Goal: Information Seeking & Learning: Find specific fact

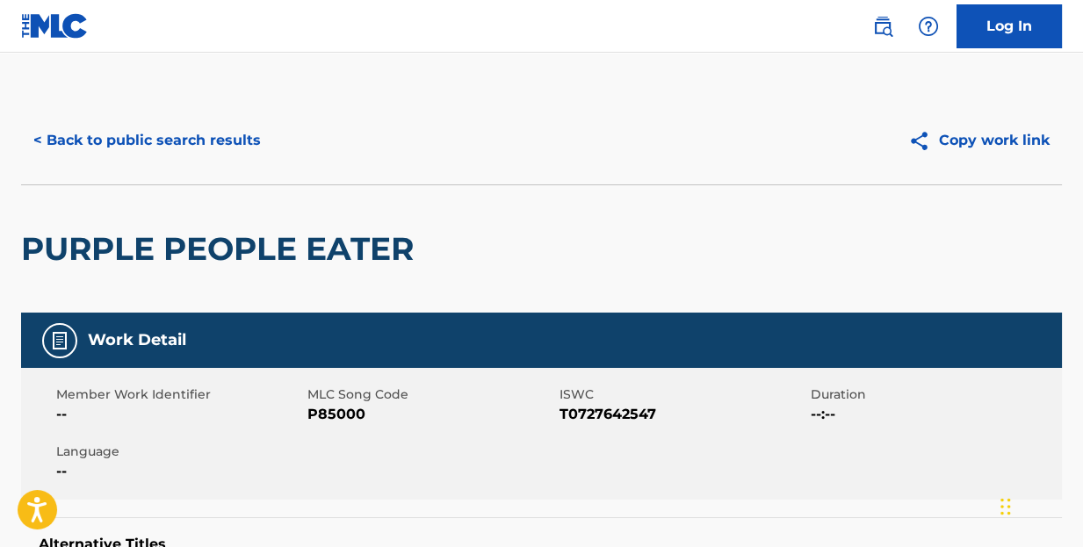
click at [235, 131] on button "< Back to public search results" at bounding box center [147, 141] width 252 height 44
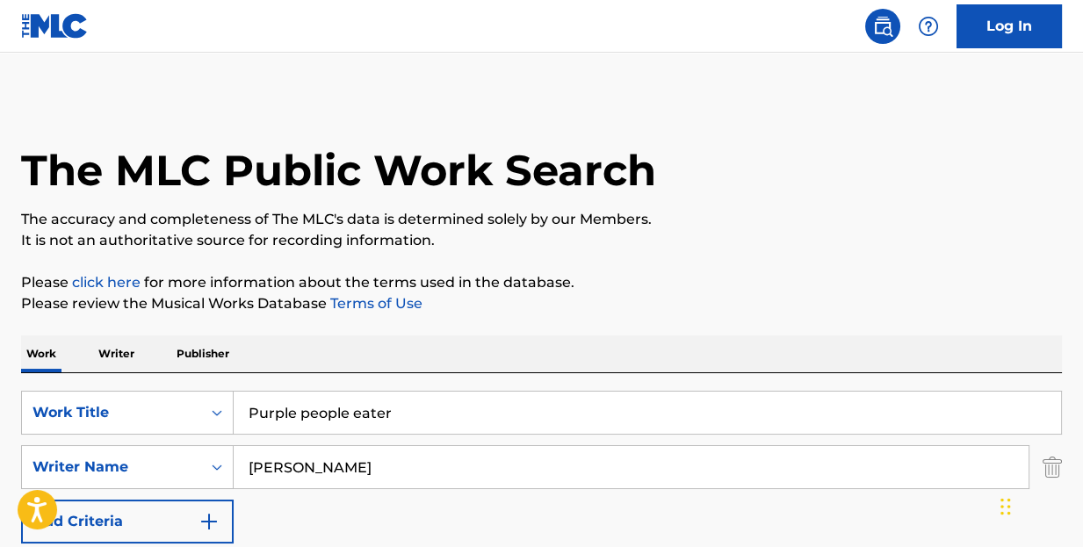
scroll to position [351, 0]
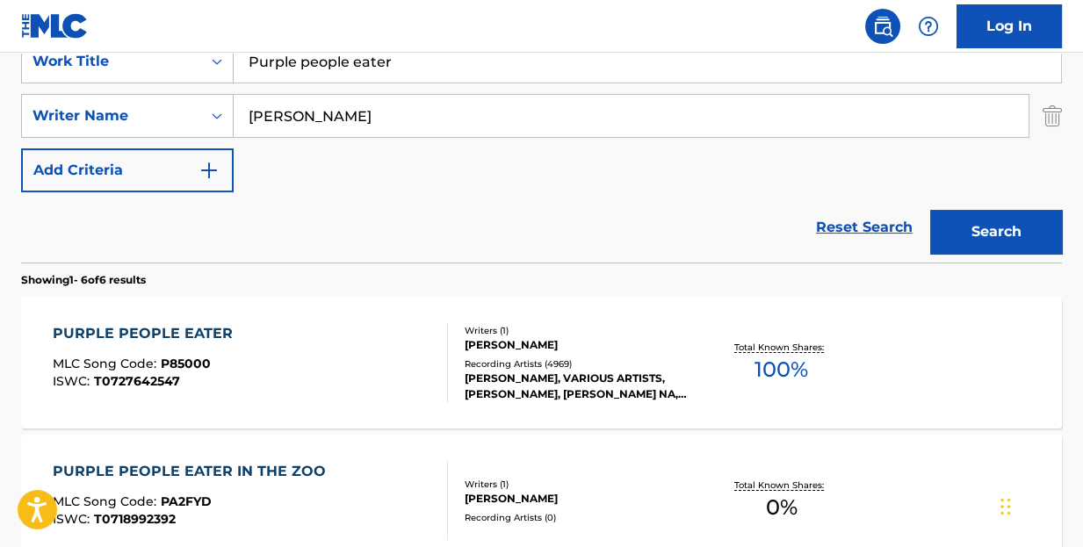
drag, startPoint x: 457, startPoint y: 64, endPoint x: 215, endPoint y: 34, distance: 243.4
click at [0, 18] on div "Log In The MLC Public Work Search The accuracy and completeness of The MLC's da…" at bounding box center [541, 471] width 1083 height 1645
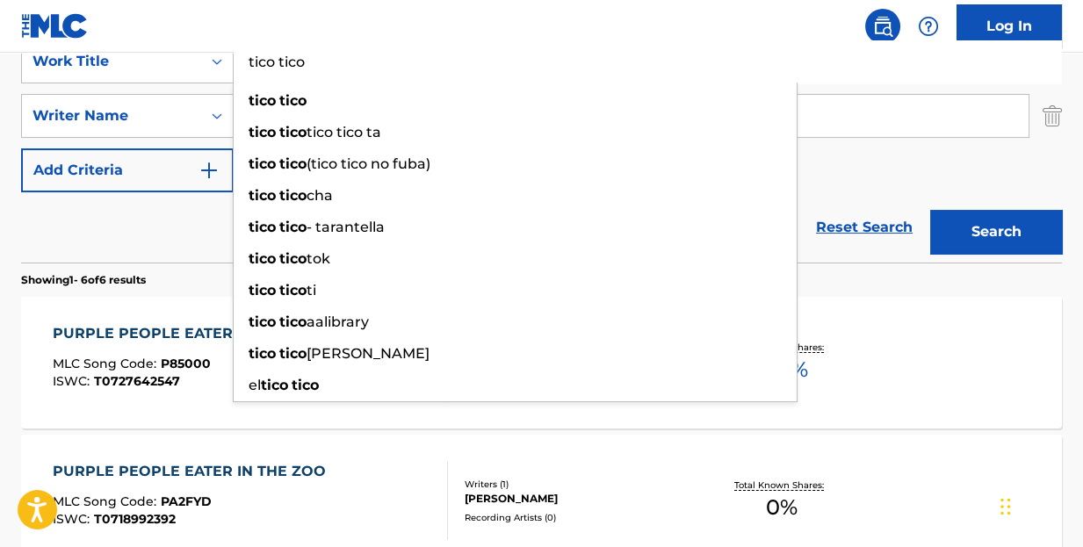
type input "tico tico"
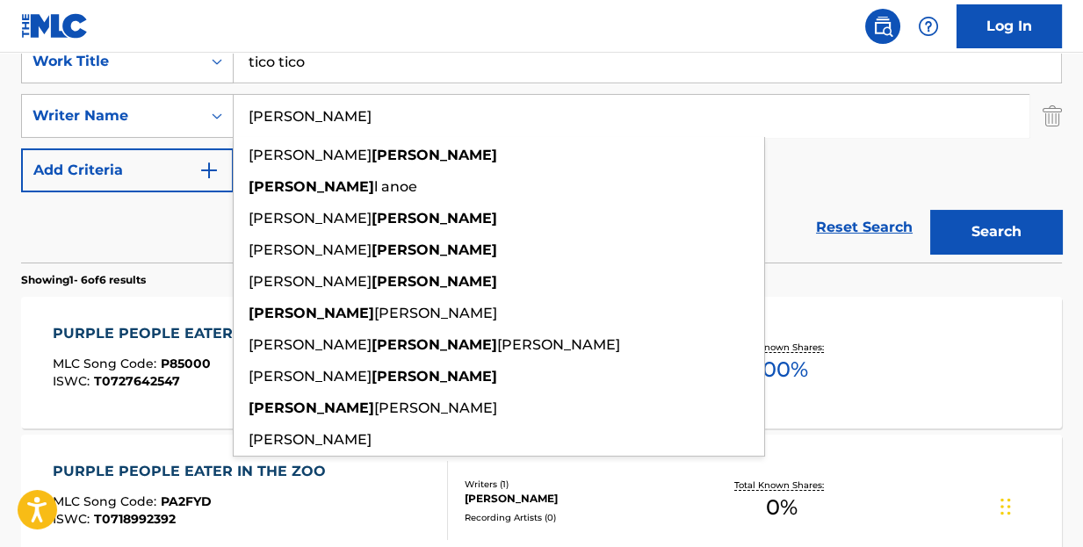
type input "[PERSON_NAME]"
click at [930, 210] on button "Search" at bounding box center [996, 232] width 132 height 44
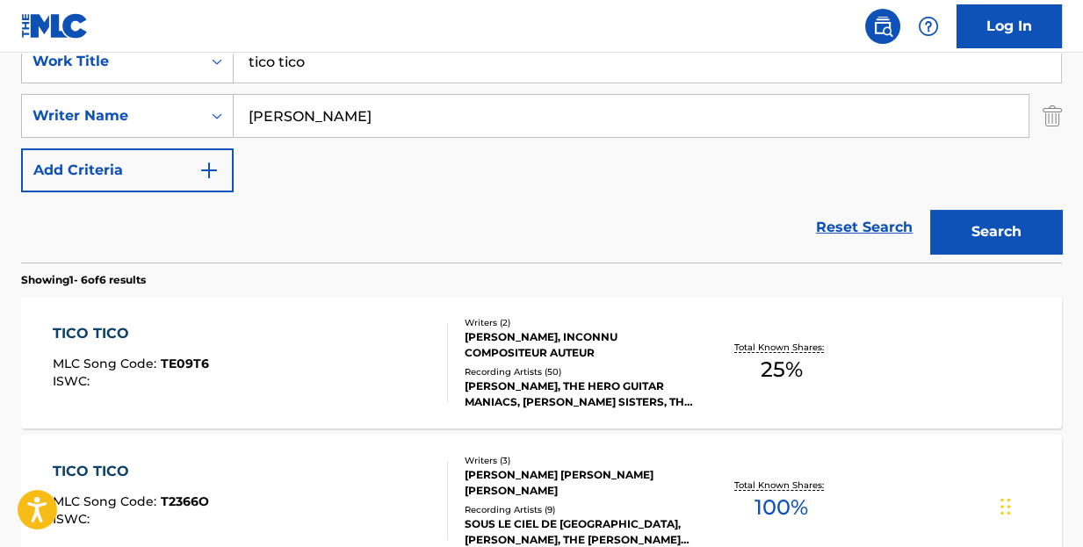
click at [100, 326] on div "TICO TICO" at bounding box center [131, 333] width 156 height 21
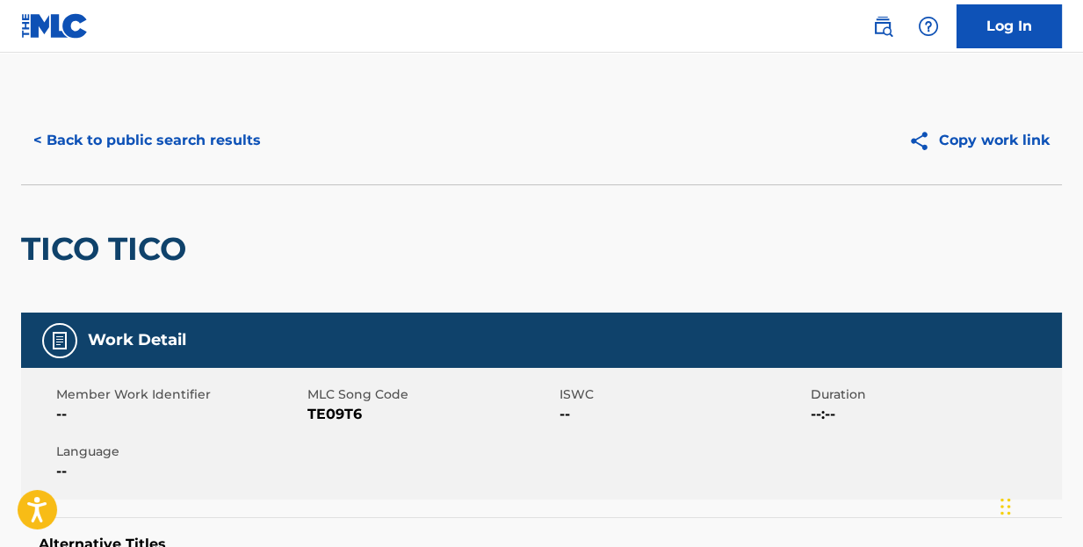
click at [137, 143] on button "< Back to public search results" at bounding box center [147, 141] width 252 height 44
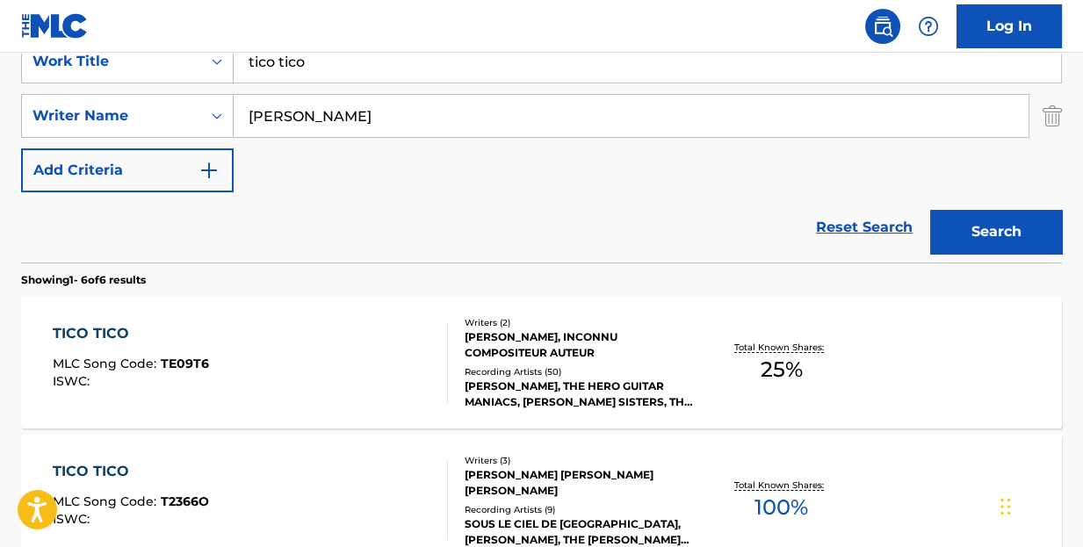
scroll to position [439, 0]
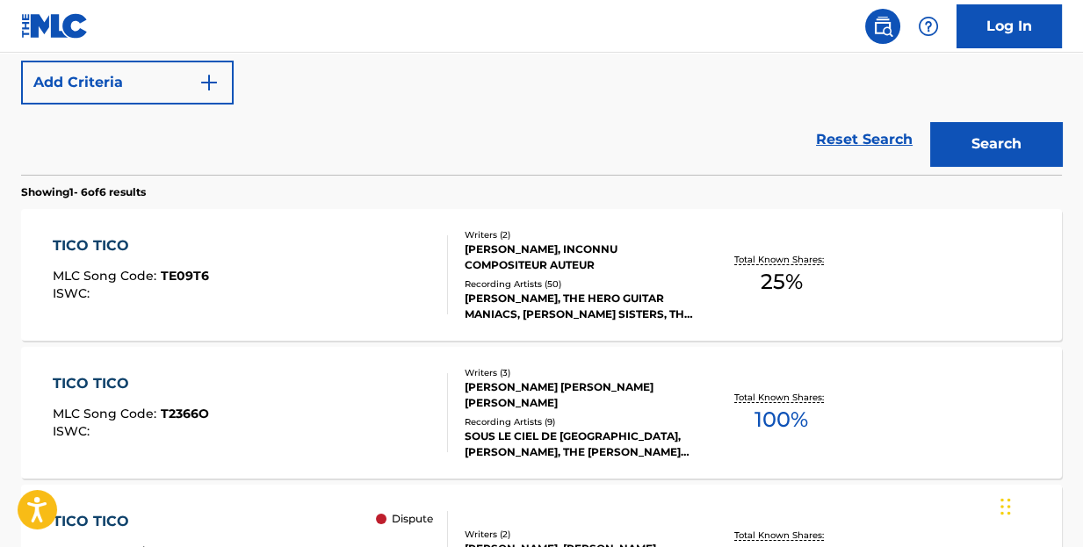
click at [112, 382] on div "TICO TICO" at bounding box center [131, 383] width 156 height 21
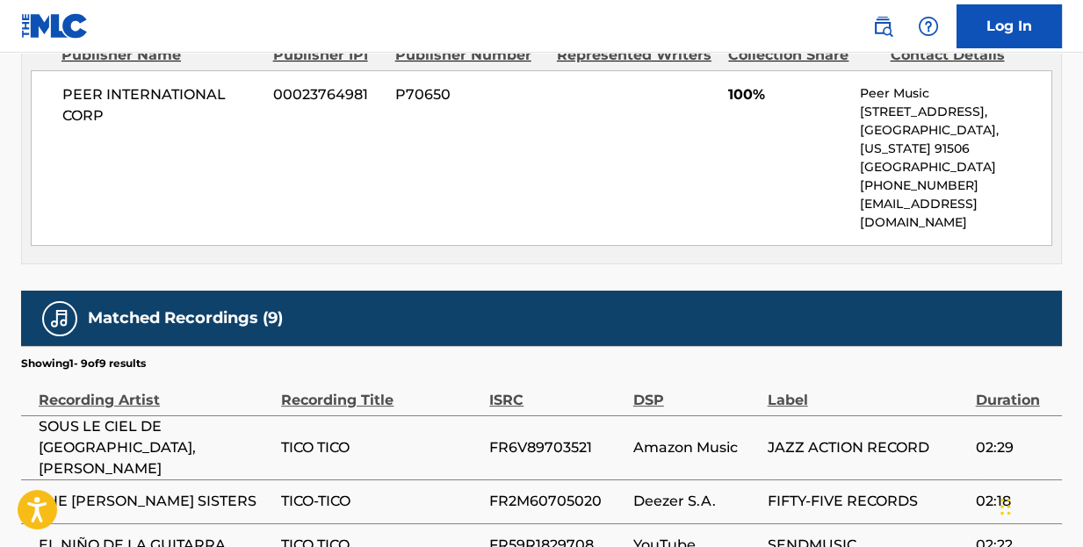
scroll to position [812, 0]
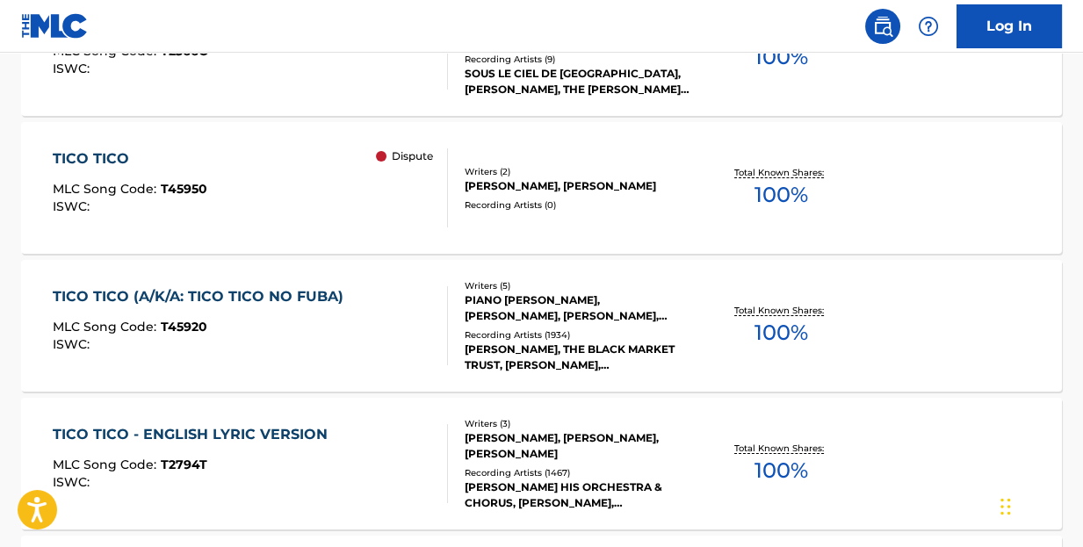
scroll to position [714, 0]
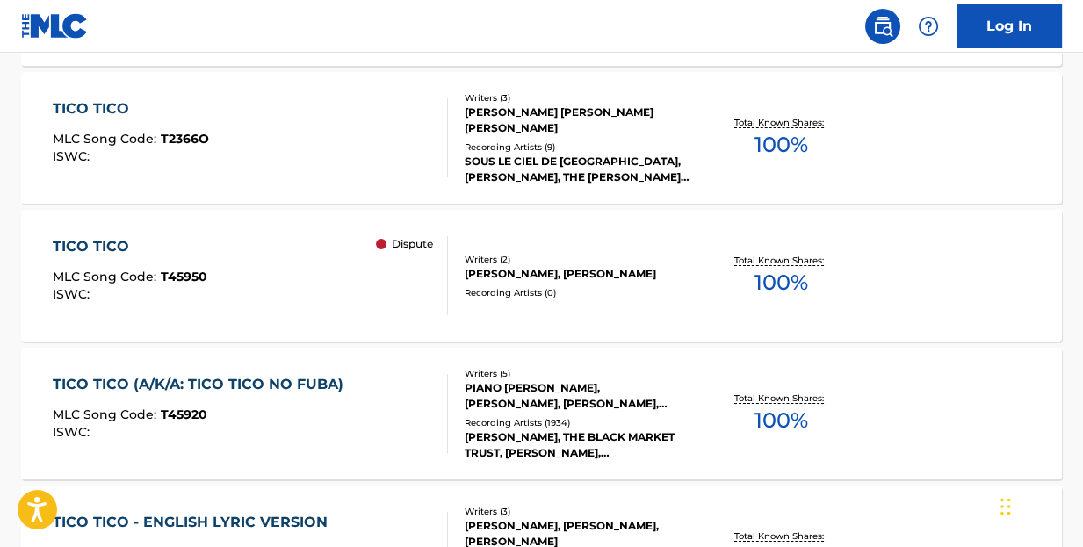
click at [311, 379] on div "TICO TICO (A/K/A: TICO TICO NO FUBA)" at bounding box center [203, 384] width 300 height 21
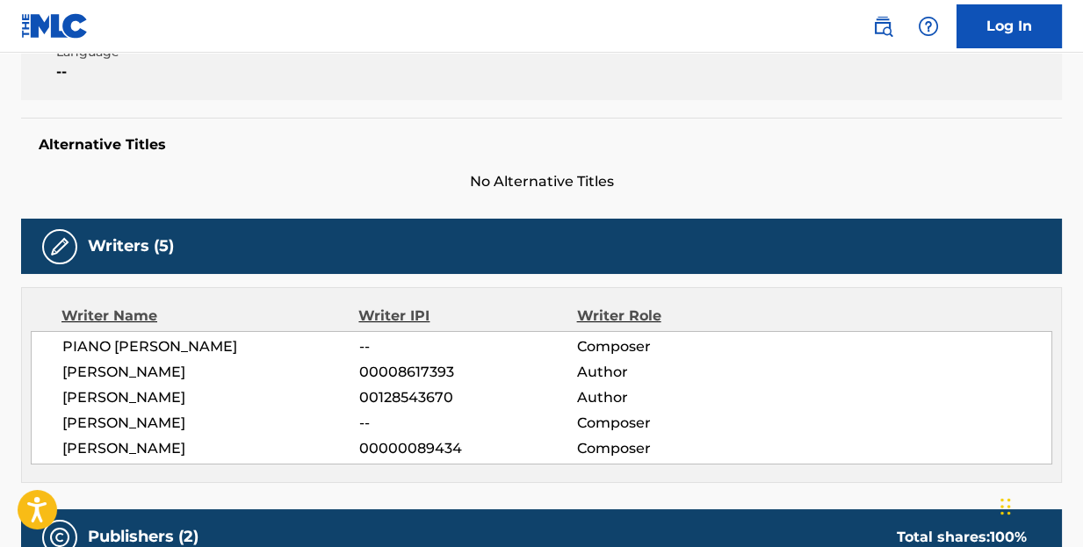
scroll to position [351, 0]
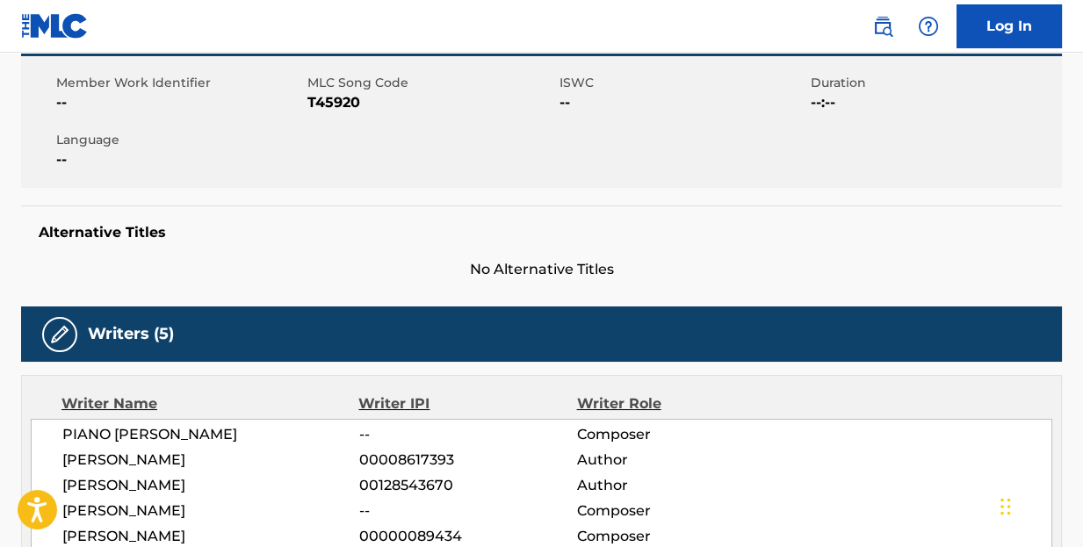
click at [0, 8] on nav "Log In" at bounding box center [541, 26] width 1083 height 53
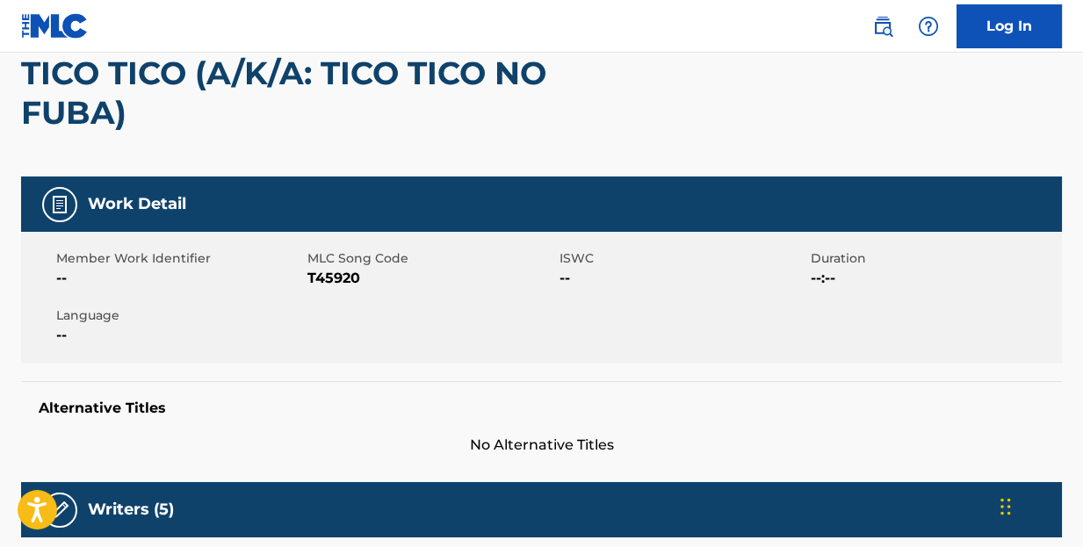
scroll to position [0, 0]
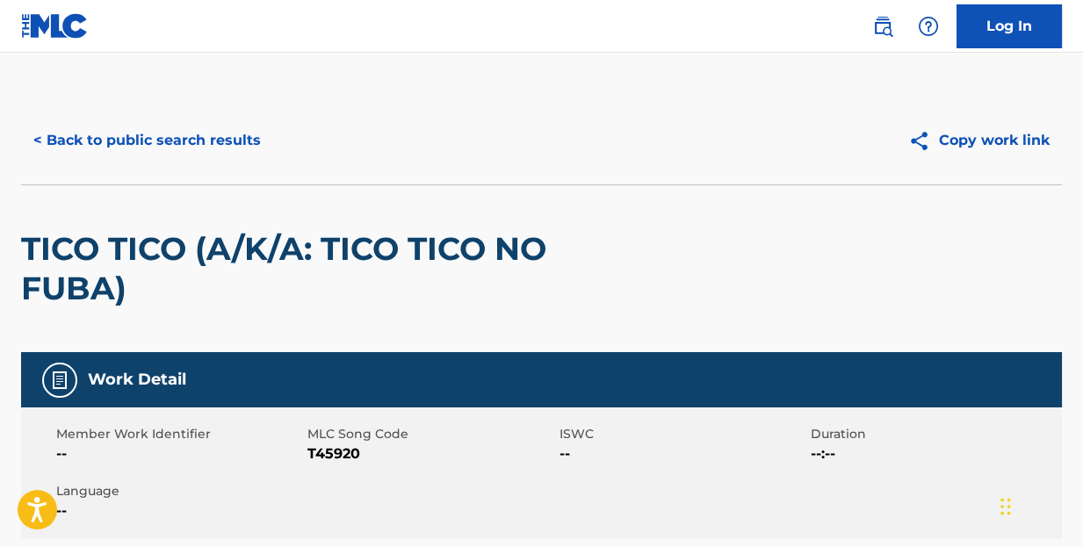
click at [221, 133] on button "< Back to public search results" at bounding box center [147, 141] width 252 height 44
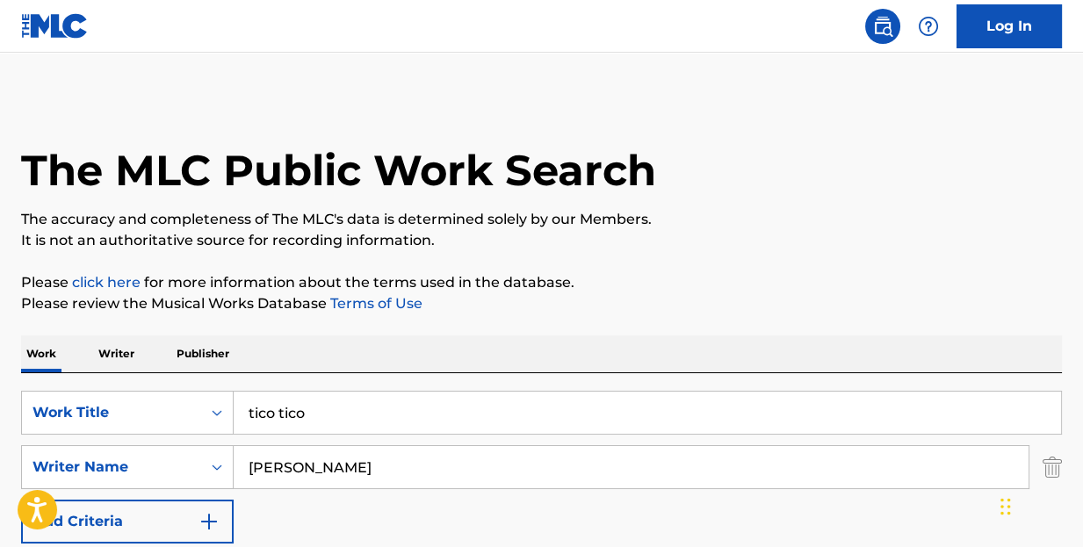
click at [378, 411] on input "tico tico" at bounding box center [647, 413] width 827 height 42
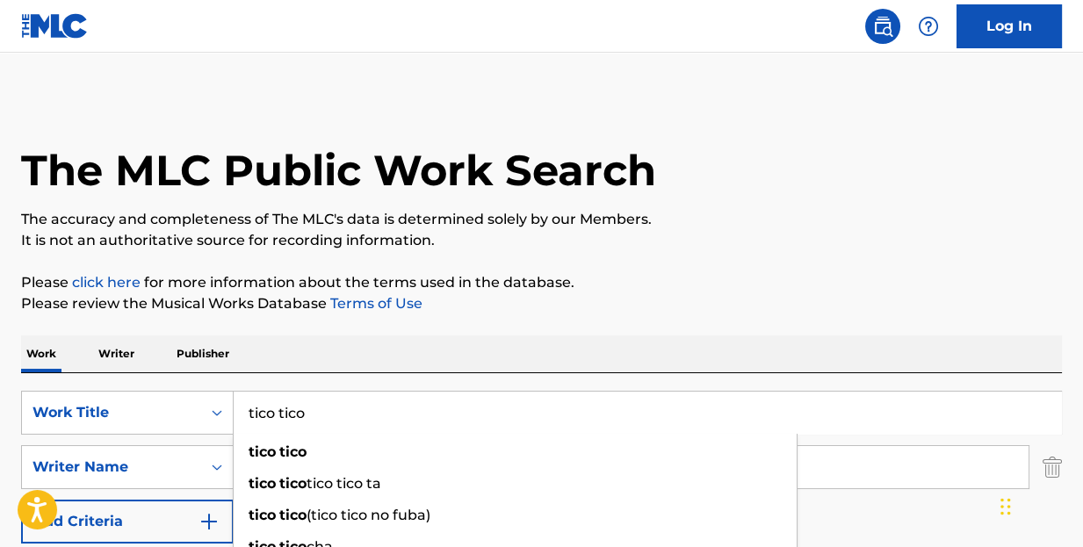
drag, startPoint x: 378, startPoint y: 410, endPoint x: 78, endPoint y: 377, distance: 301.4
click at [78, 377] on div "SearchWithCriteriacf37dab3-bfd1-4015-98e9-a0e1bde1559c Work Title tico tico tic…" at bounding box center [541, 493] width 1041 height 241
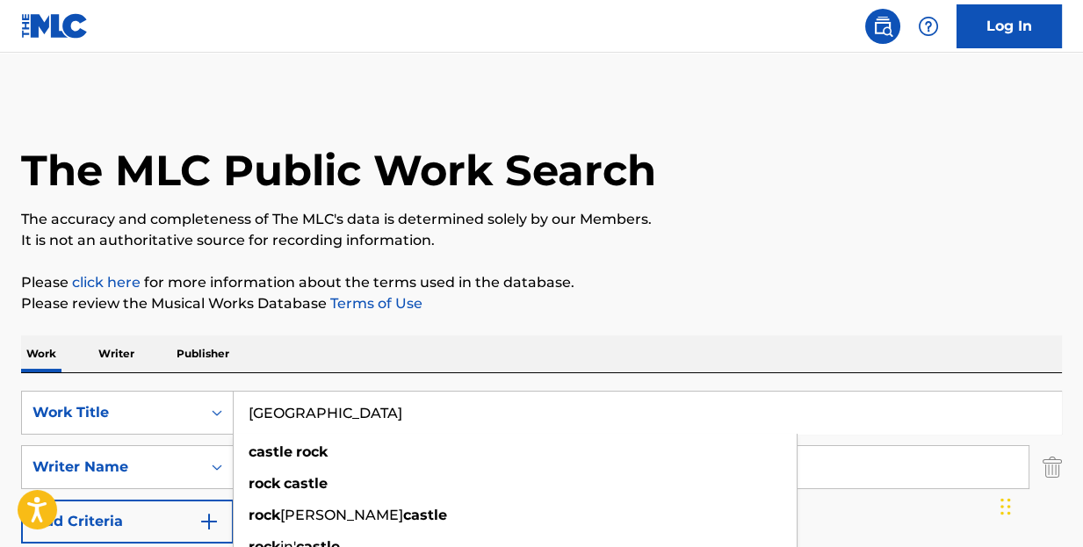
type input "[GEOGRAPHIC_DATA]"
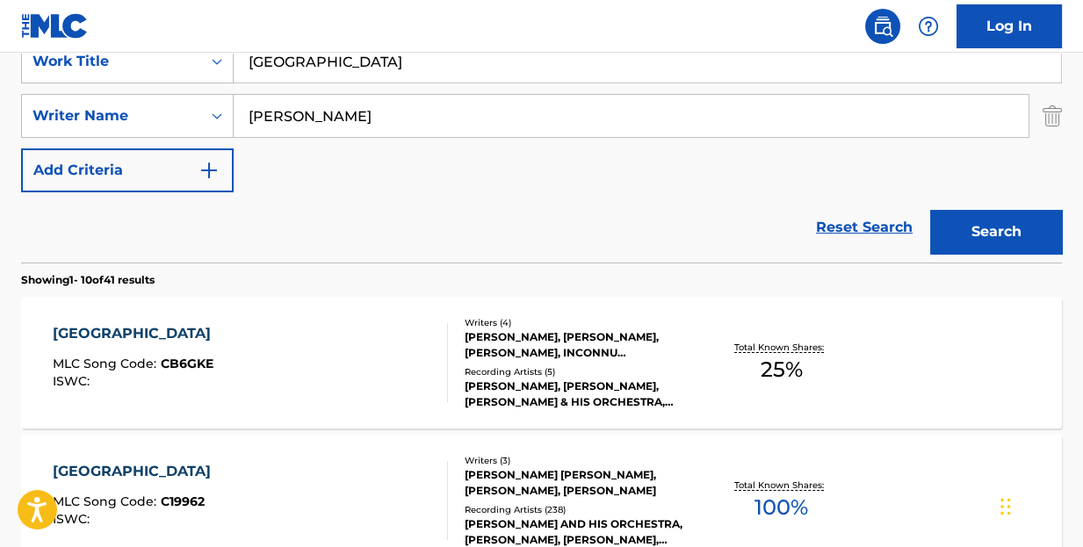
scroll to position [439, 0]
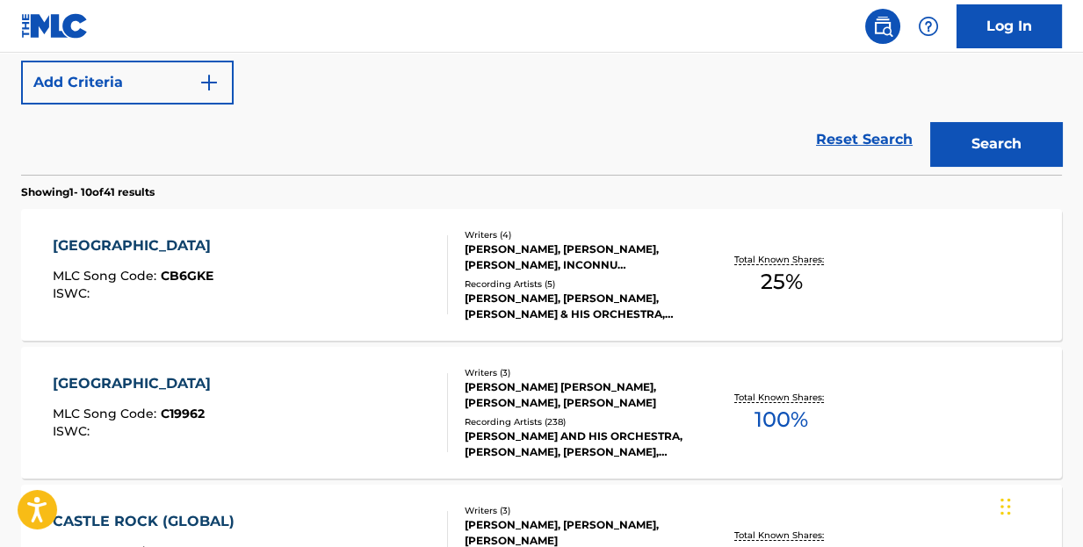
click at [127, 235] on div "[GEOGRAPHIC_DATA]" at bounding box center [136, 245] width 167 height 21
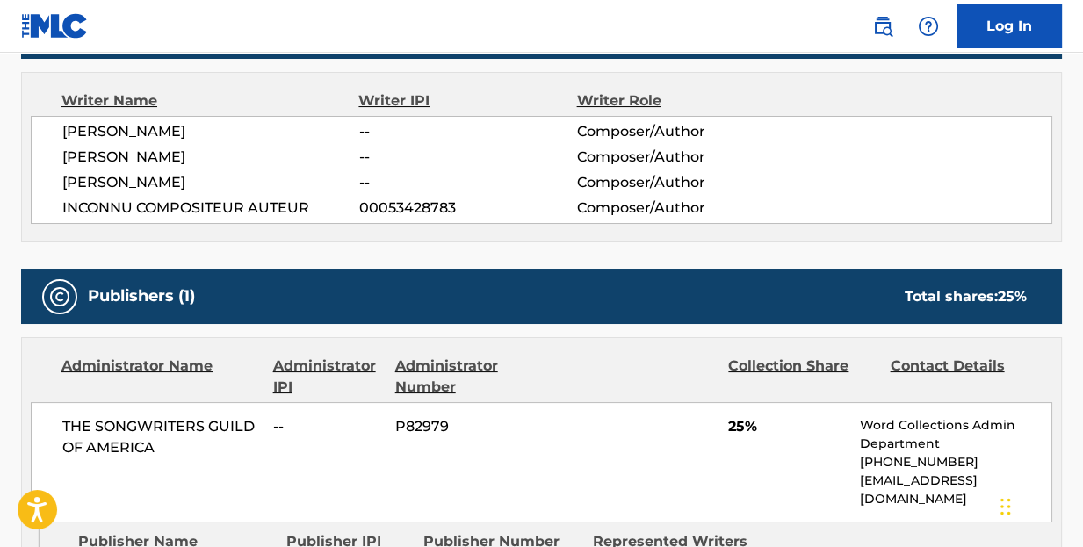
scroll to position [439, 0]
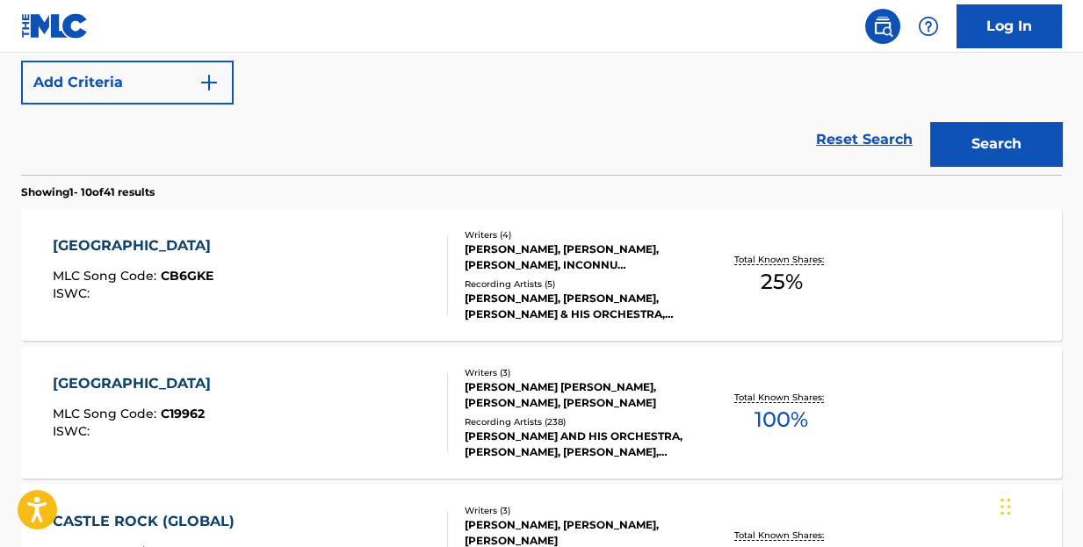
click at [129, 376] on div "[GEOGRAPHIC_DATA]" at bounding box center [136, 383] width 167 height 21
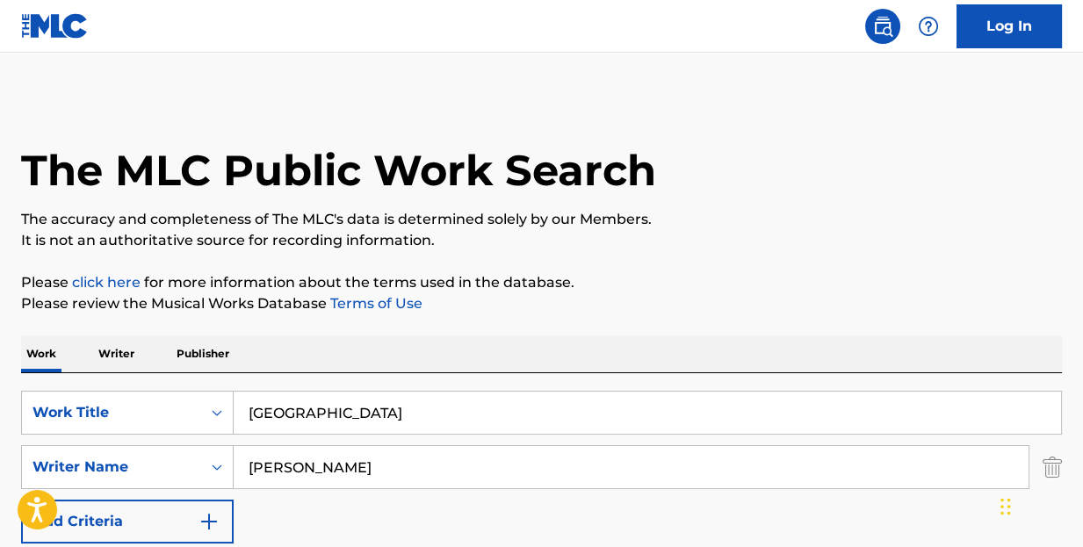
drag, startPoint x: 390, startPoint y: 414, endPoint x: 17, endPoint y: 357, distance: 377.6
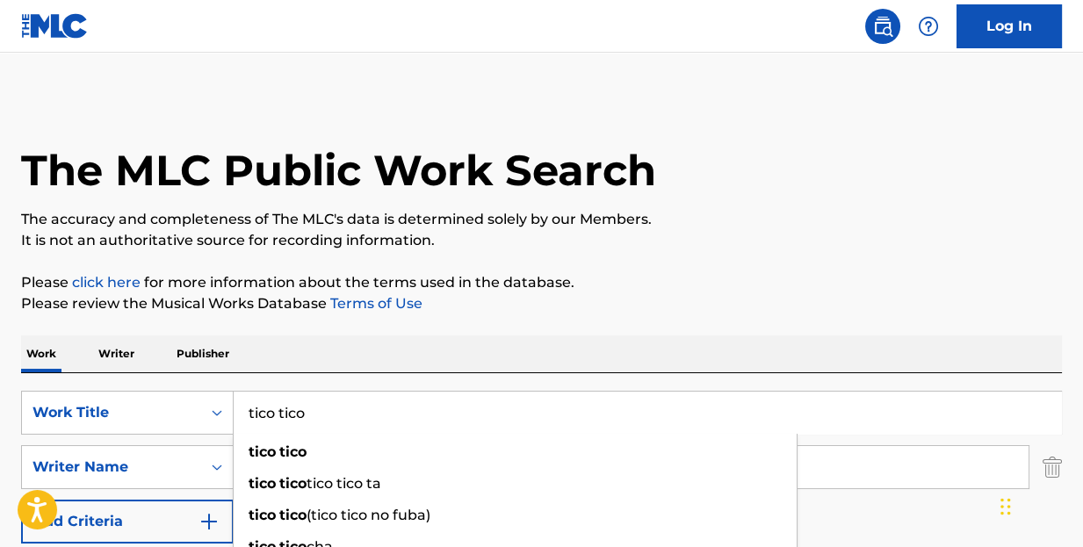
type input "tico tico"
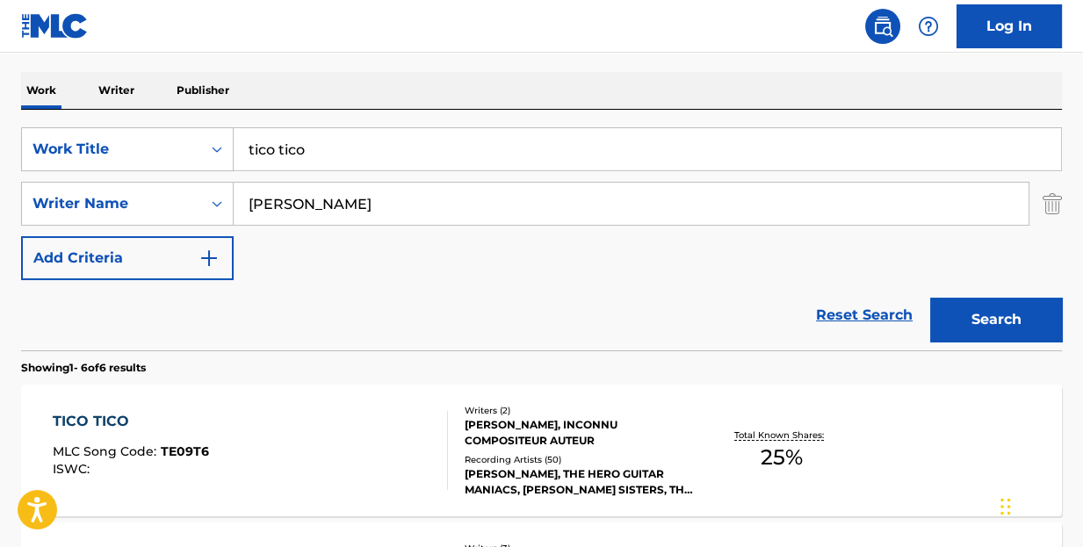
scroll to position [439, 0]
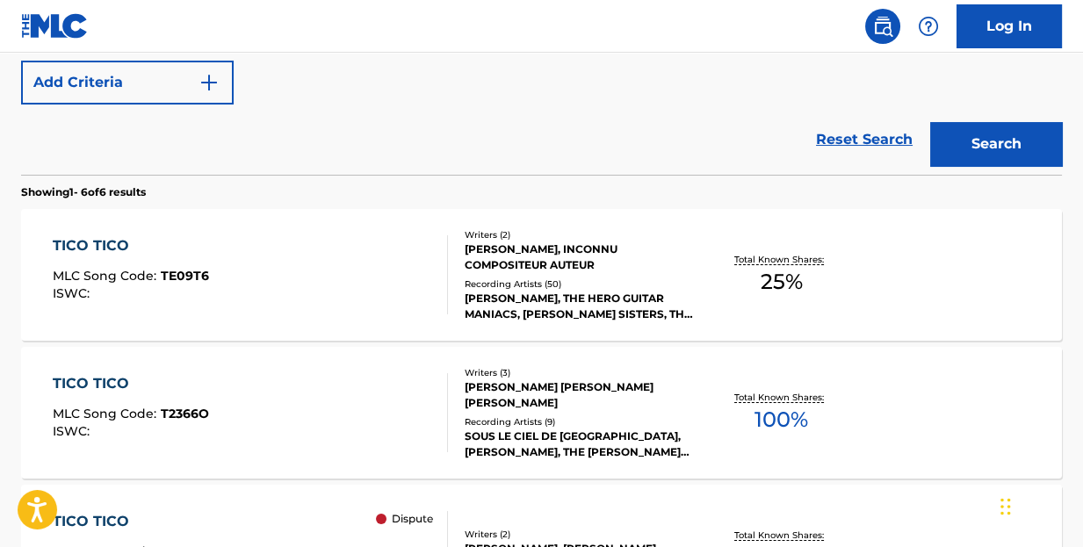
click at [116, 248] on div "TICO TICO" at bounding box center [131, 245] width 156 height 21
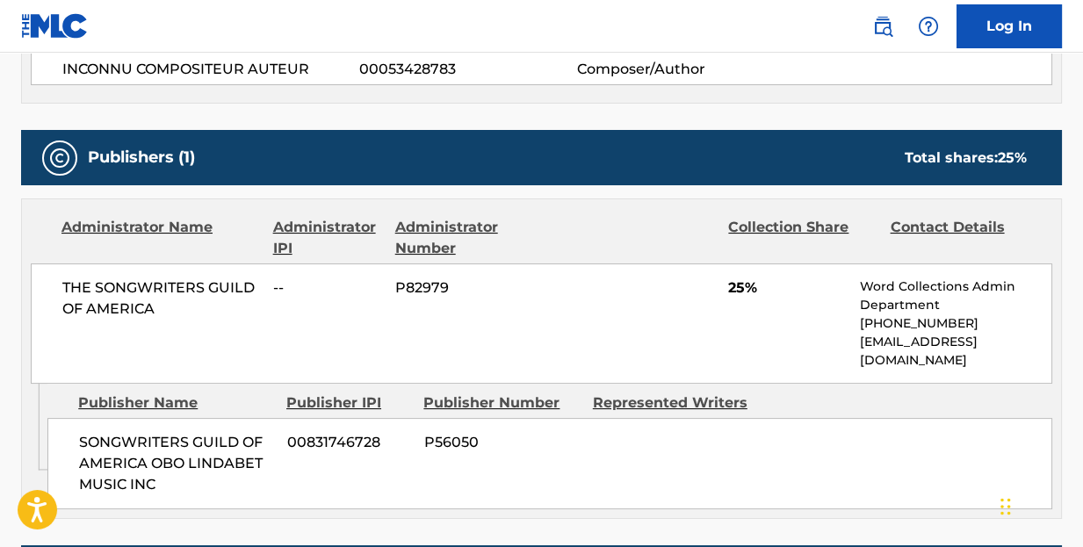
scroll to position [263, 0]
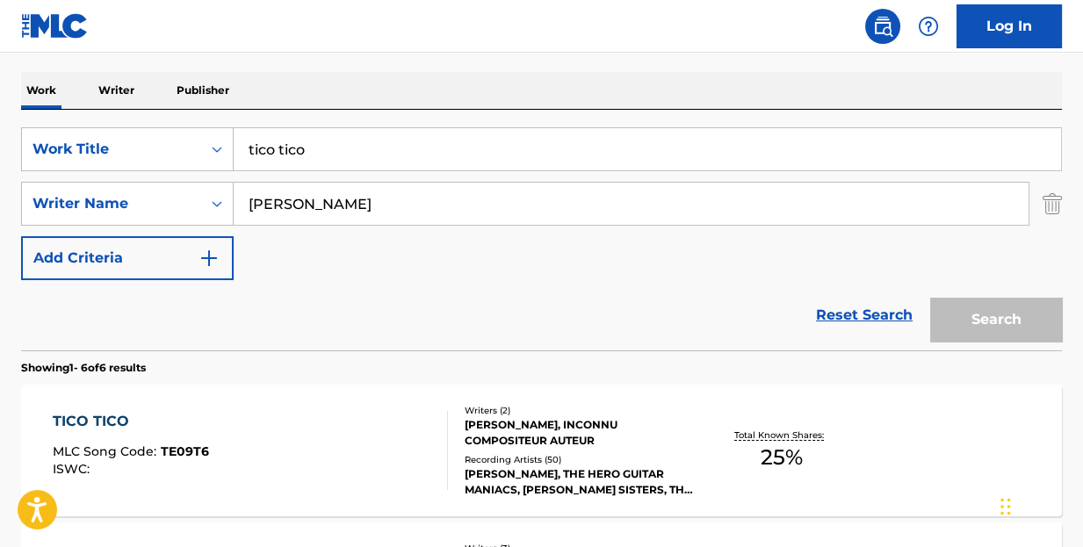
scroll to position [538, 0]
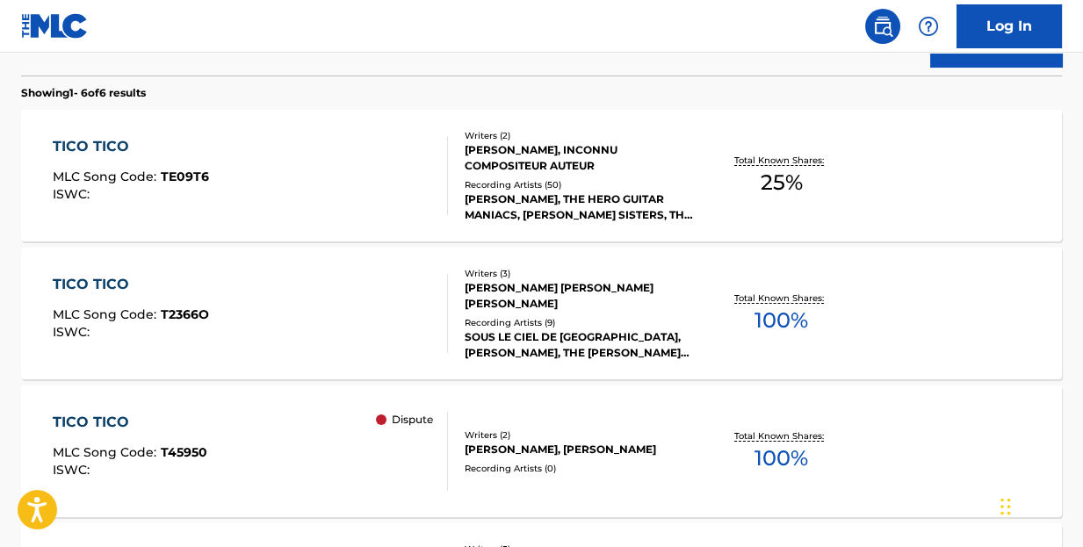
click at [105, 281] on div "TICO TICO" at bounding box center [131, 284] width 156 height 21
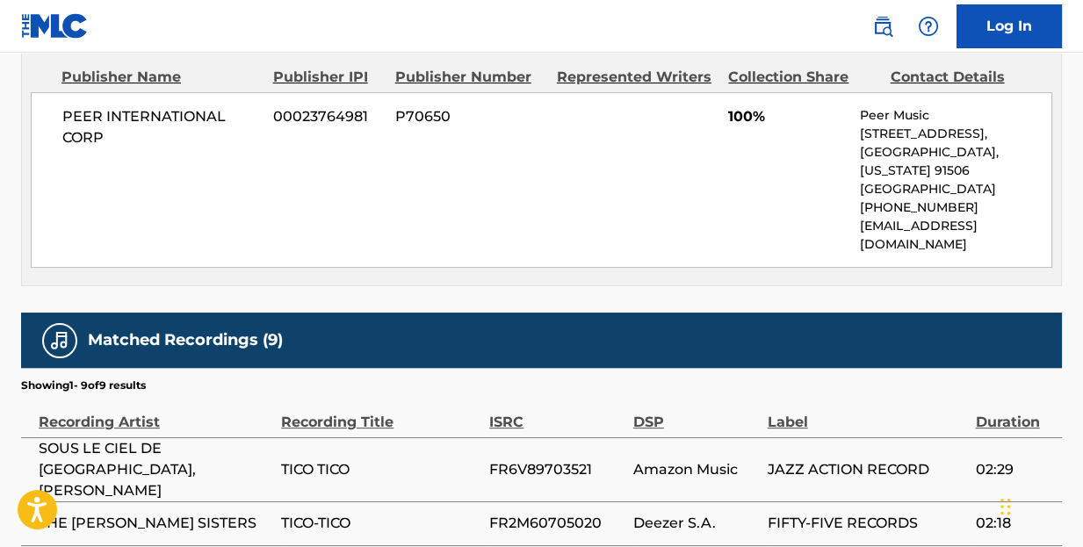
scroll to position [615, 0]
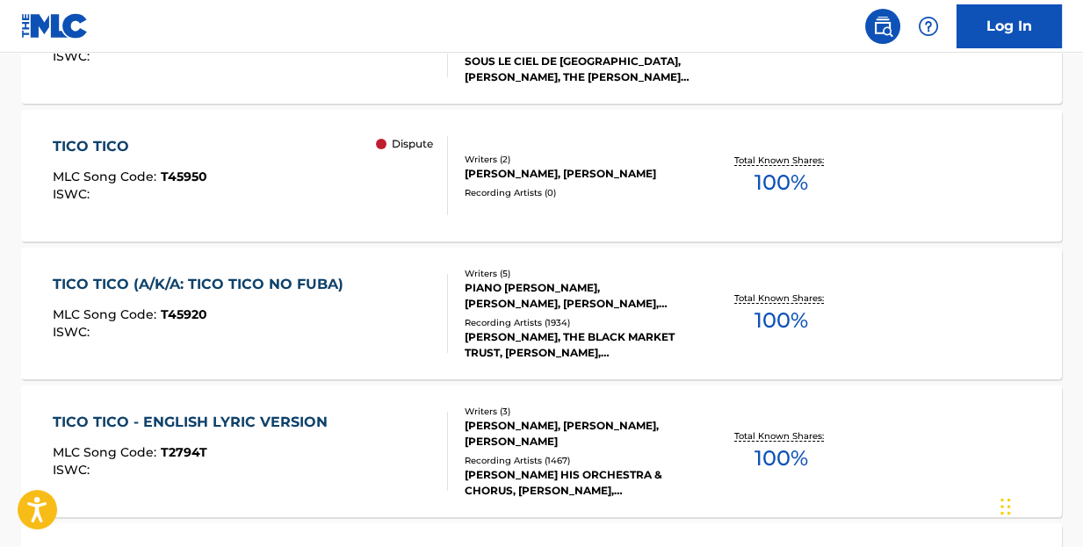
scroll to position [902, 0]
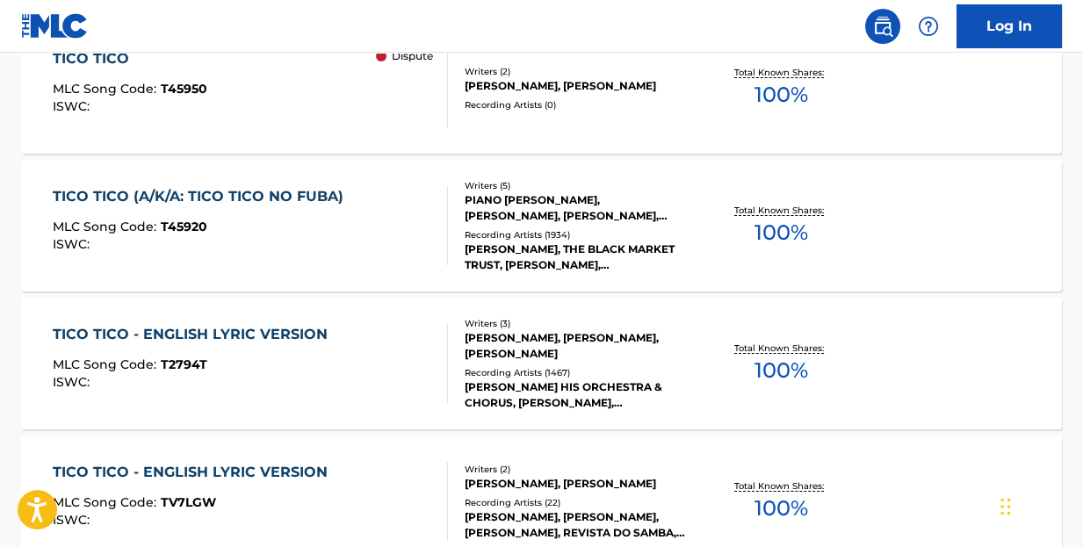
click at [276, 331] on div "TICO TICO - ENGLISH LYRIC VERSION" at bounding box center [195, 334] width 284 height 21
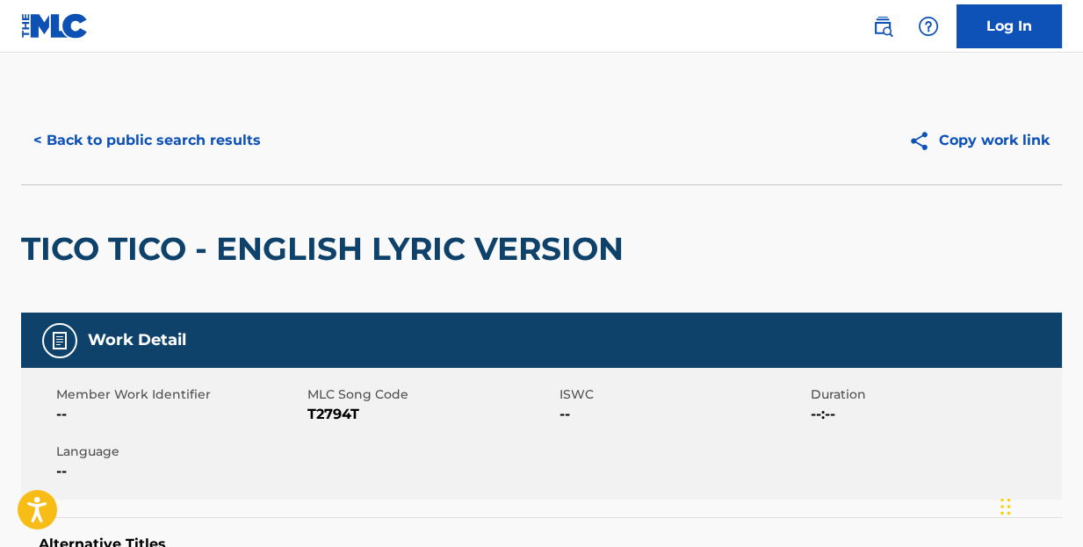
click at [250, 138] on button "< Back to public search results" at bounding box center [147, 141] width 252 height 44
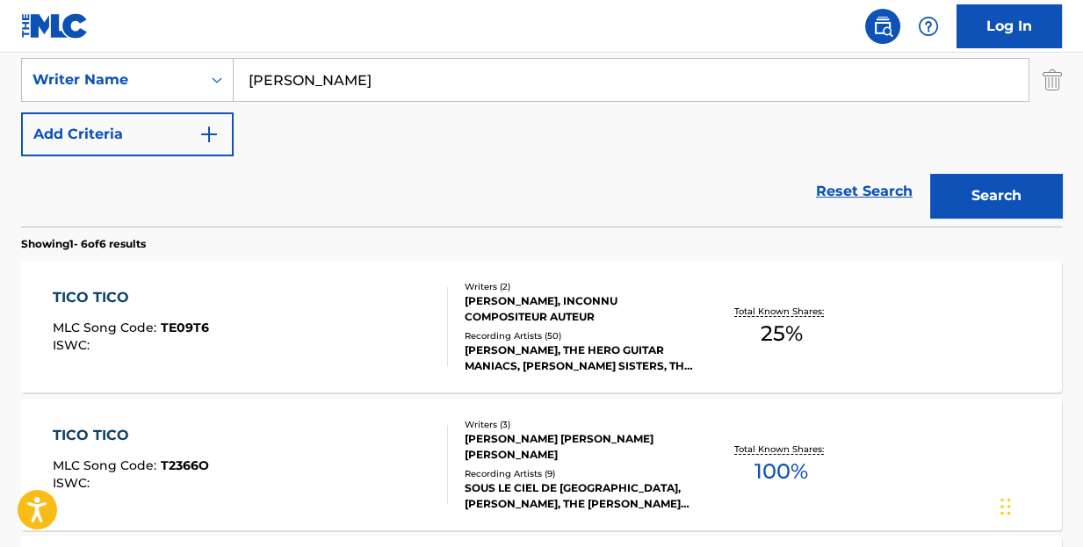
scroll to position [212, 0]
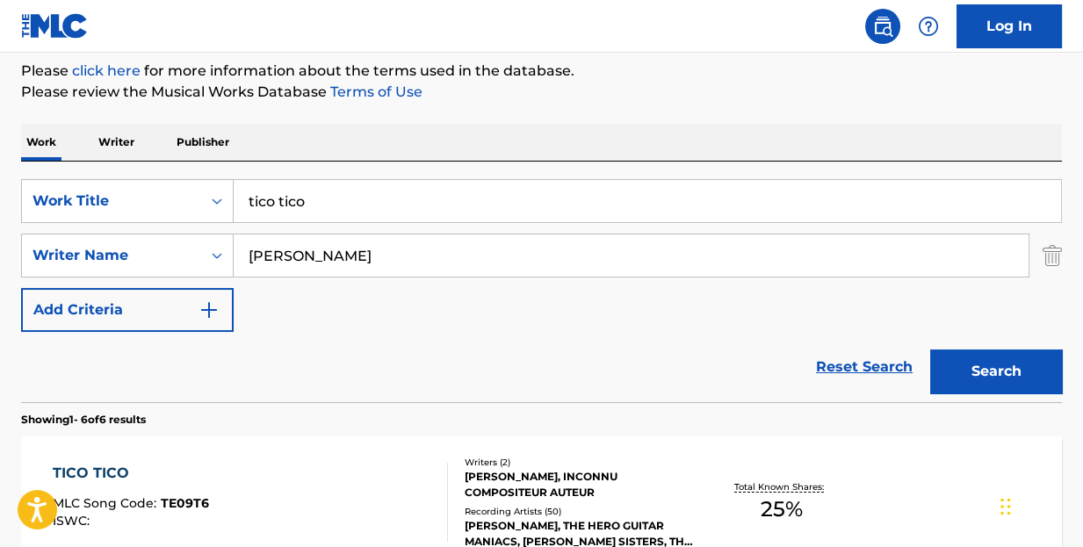
drag, startPoint x: 391, startPoint y: 205, endPoint x: 165, endPoint y: 165, distance: 229.2
click at [117, 194] on div "SearchWithCriteriacf37dab3-bfd1-4015-98e9-a0e1bde1559c Work Title tico tico" at bounding box center [541, 201] width 1041 height 44
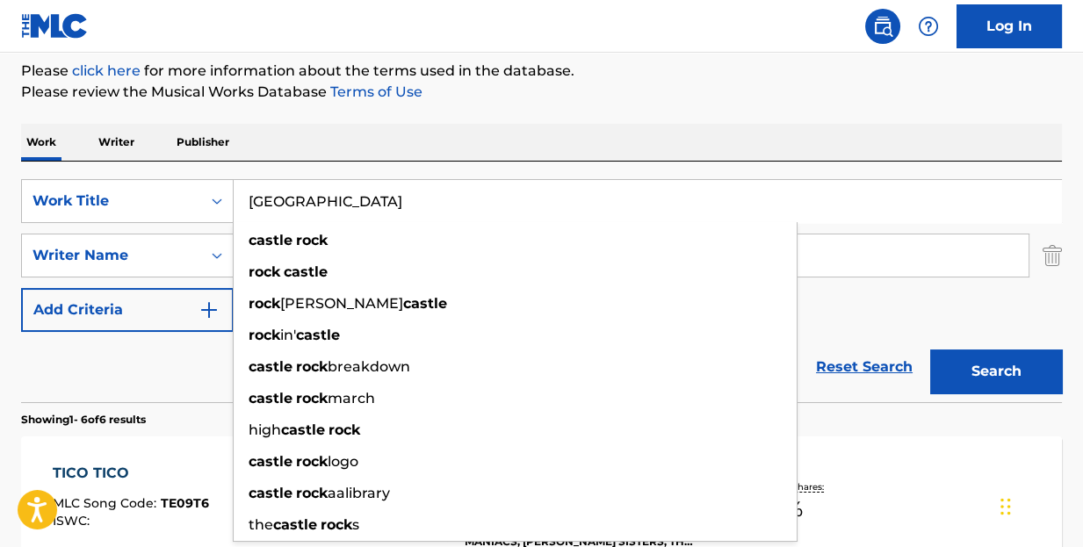
type input "[GEOGRAPHIC_DATA]"
click at [930, 350] on button "Search" at bounding box center [996, 372] width 132 height 44
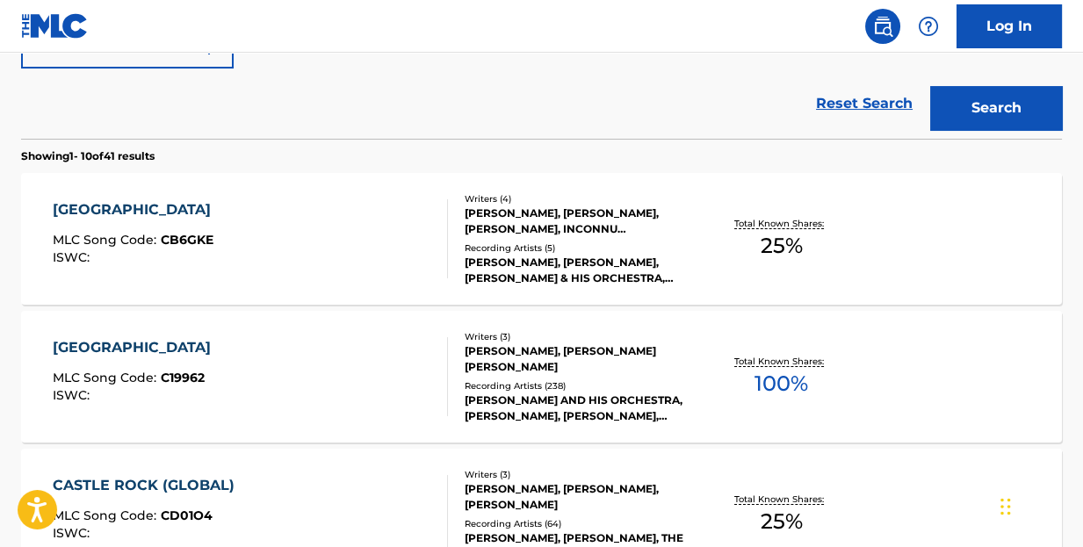
scroll to position [563, 0]
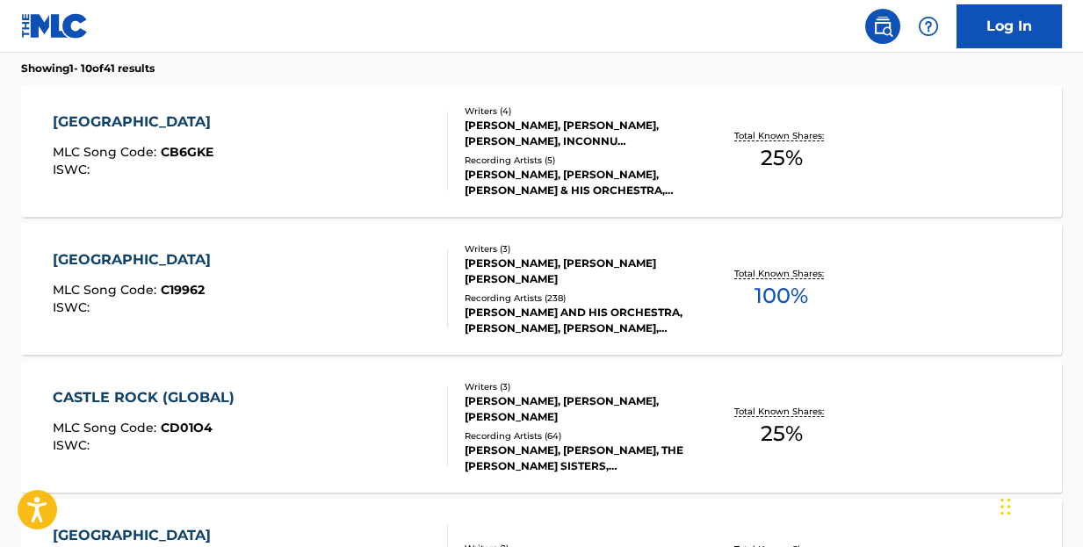
click at [135, 390] on div "CASTLE ROCK (GLOBAL)" at bounding box center [148, 397] width 191 height 21
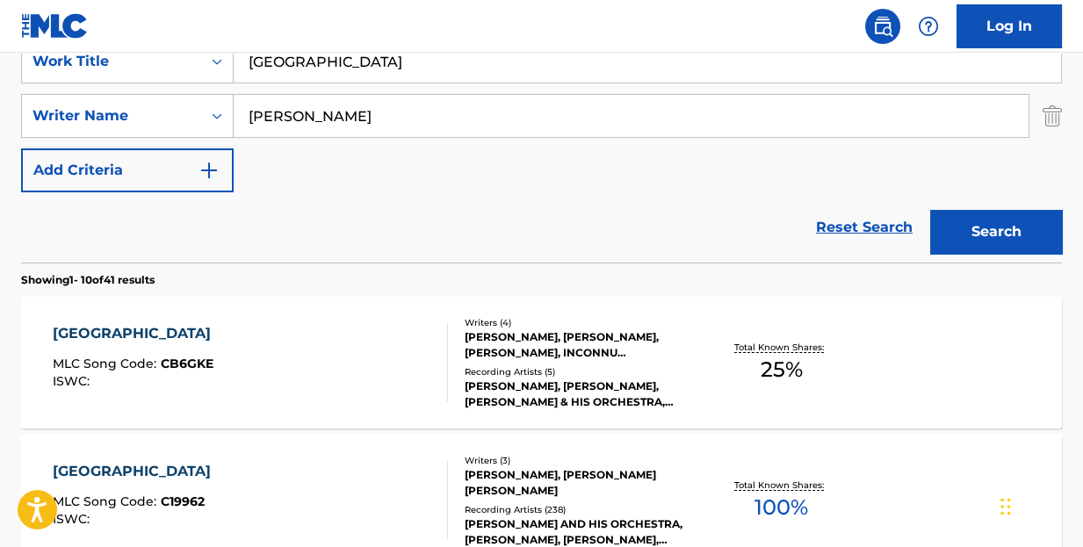
scroll to position [439, 0]
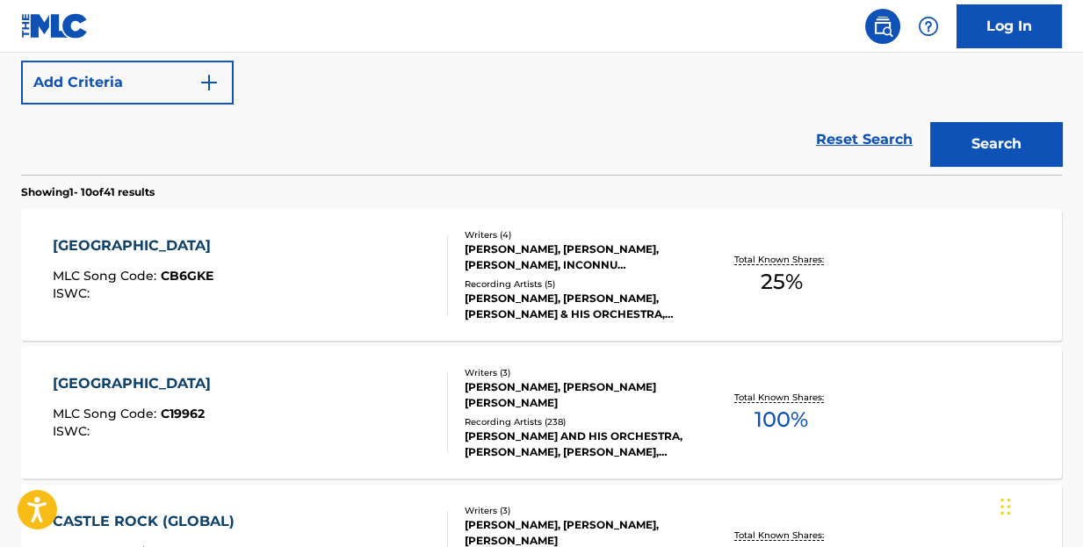
click at [118, 245] on div "[GEOGRAPHIC_DATA]" at bounding box center [136, 245] width 167 height 21
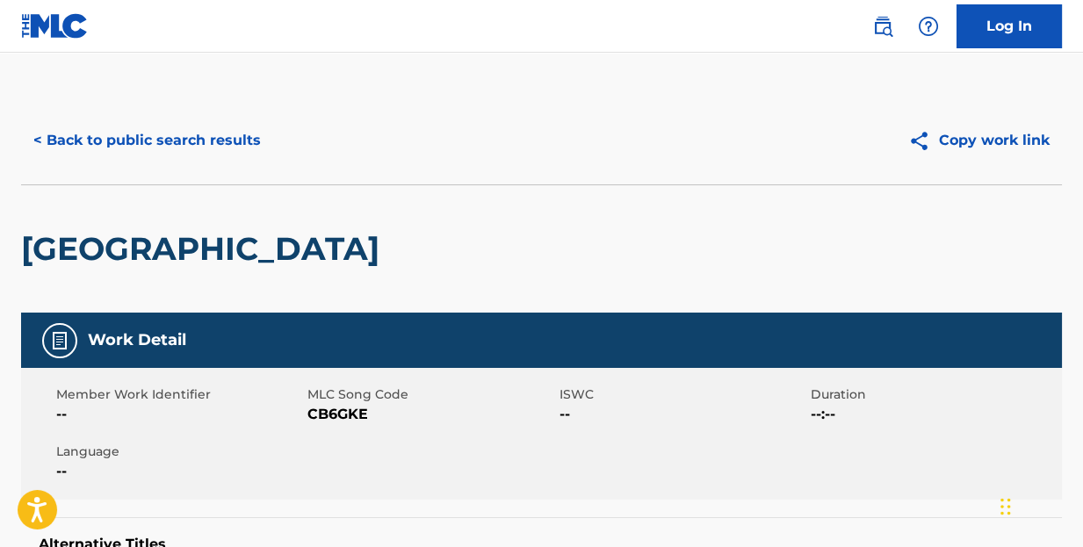
click at [209, 134] on button "< Back to public search results" at bounding box center [147, 141] width 252 height 44
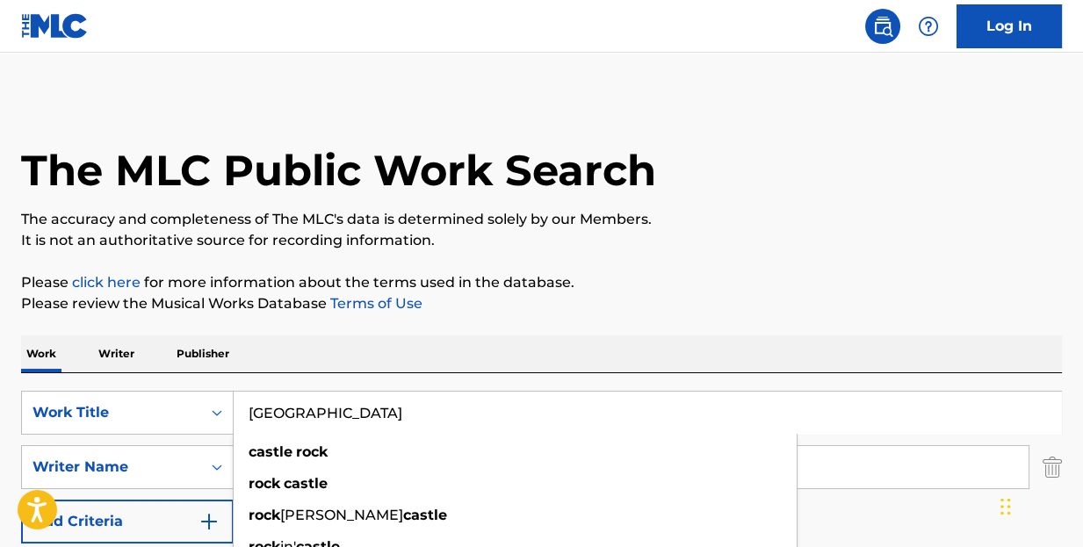
drag, startPoint x: 388, startPoint y: 424, endPoint x: 0, endPoint y: 369, distance: 392.1
type input "i believe"
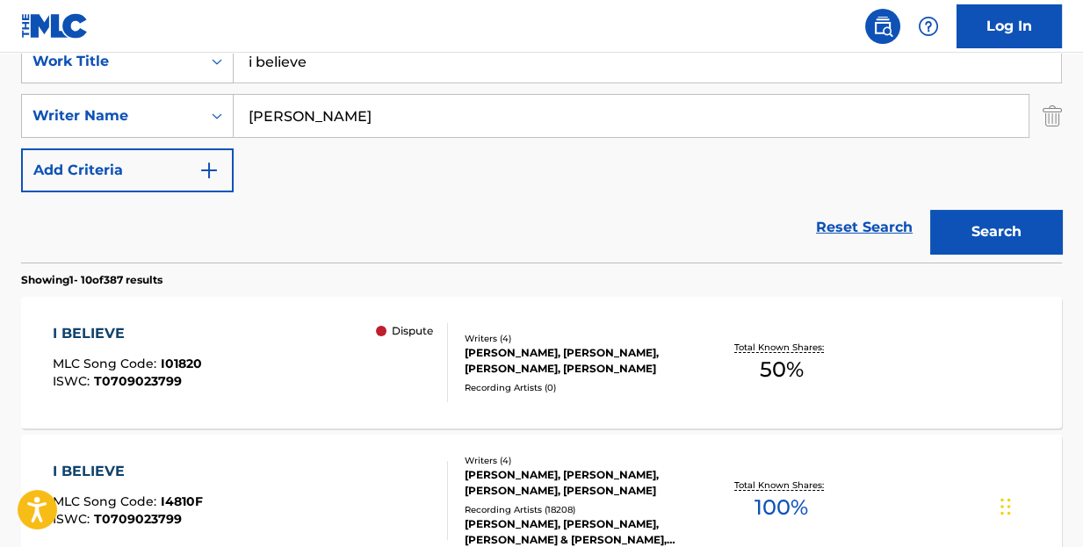
scroll to position [439, 0]
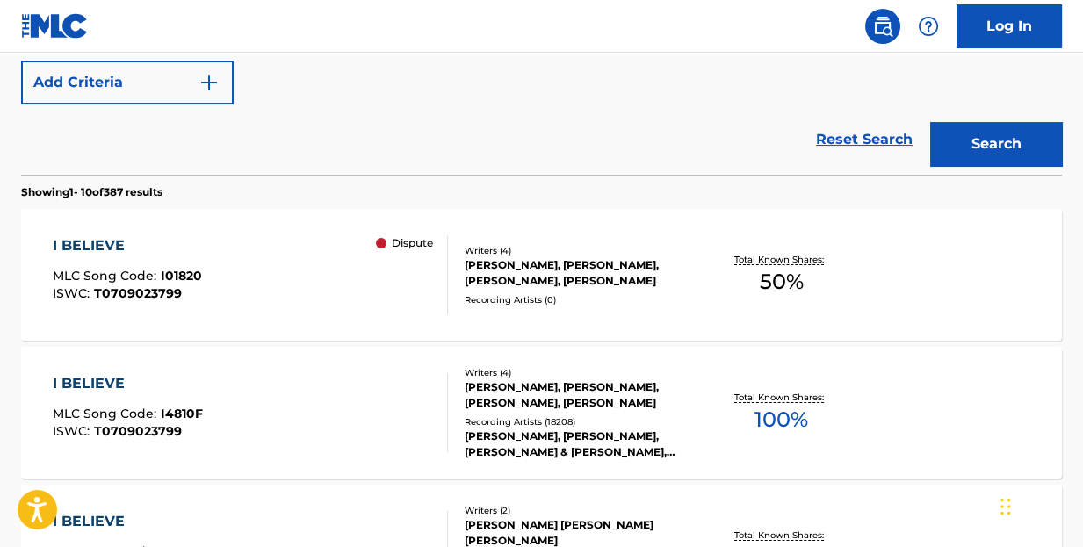
click at [86, 382] on div "I BELIEVE" at bounding box center [128, 383] width 150 height 21
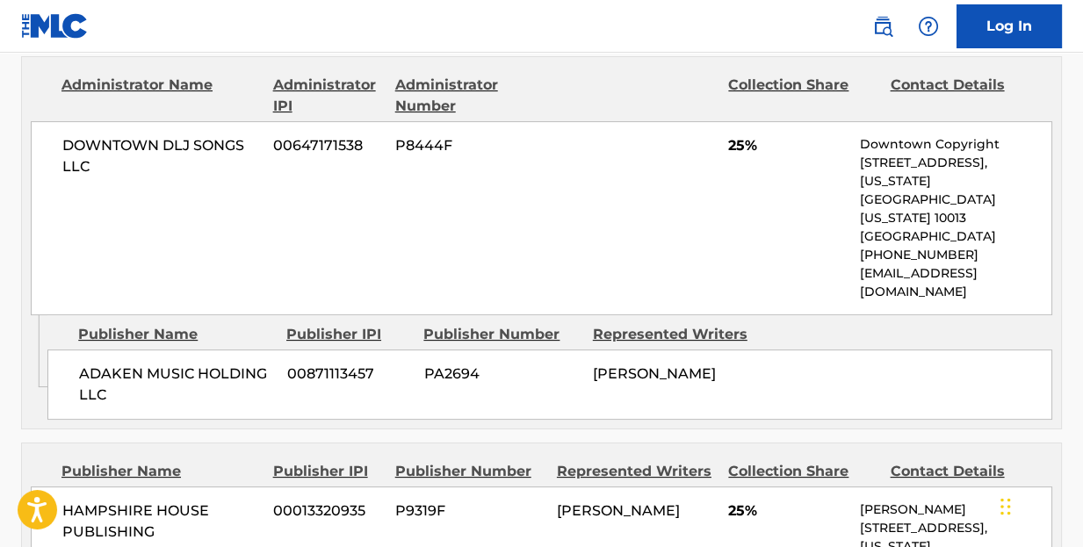
scroll to position [966, 0]
